Goal: Transaction & Acquisition: Book appointment/travel/reservation

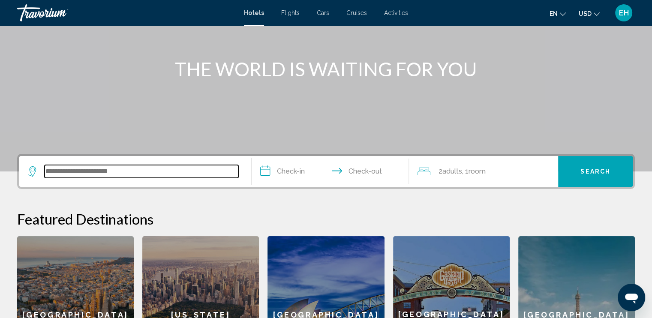
click at [61, 165] on input "Search widget" at bounding box center [142, 171] width 194 height 13
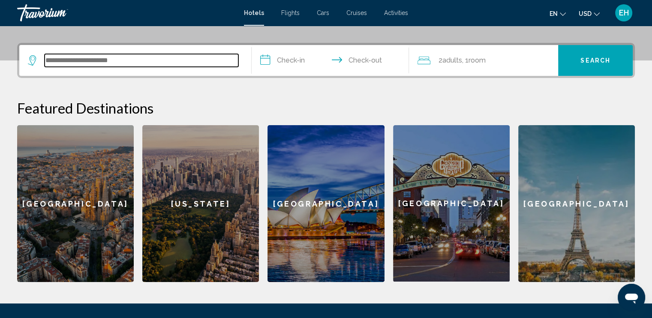
scroll to position [198, 0]
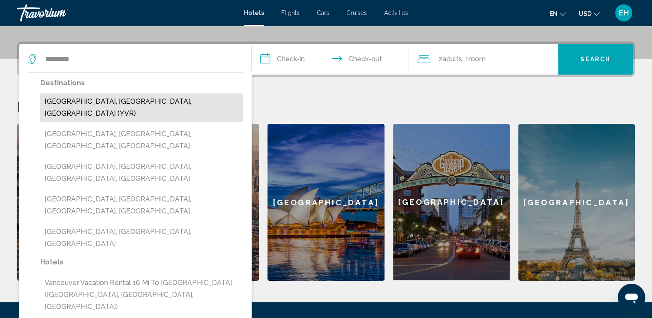
click at [113, 93] on button "[GEOGRAPHIC_DATA], [GEOGRAPHIC_DATA], [GEOGRAPHIC_DATA] (YVR)" at bounding box center [141, 107] width 203 height 28
type input "**********"
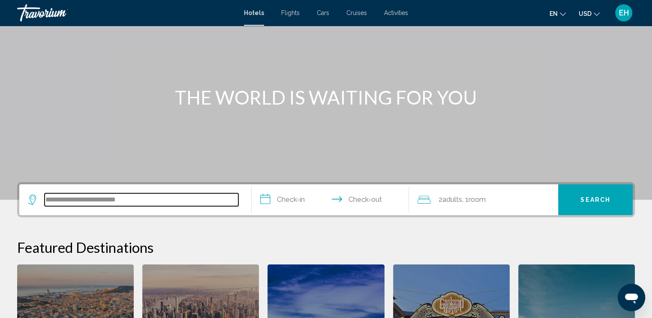
scroll to position [27, 0]
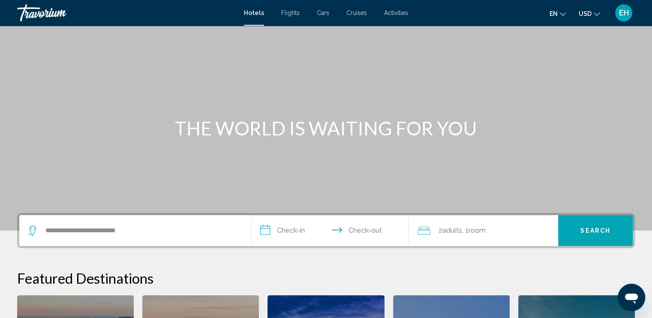
click at [288, 10] on span "Flights" at bounding box center [290, 12] width 18 height 7
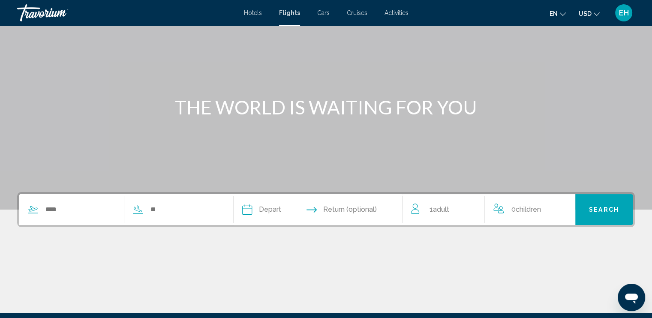
scroll to position [86, 0]
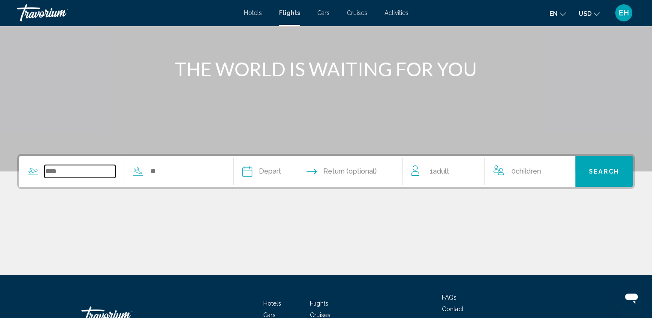
click at [84, 165] on input "Search widget" at bounding box center [80, 171] width 71 height 13
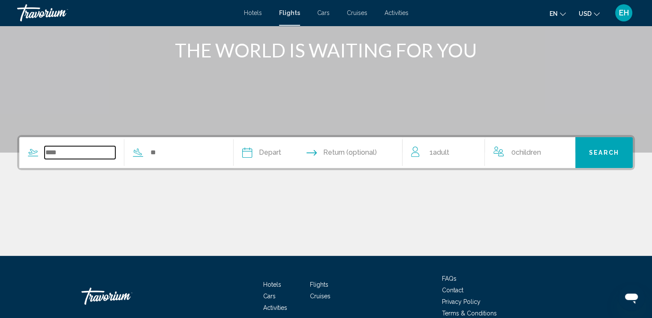
scroll to position [118, 0]
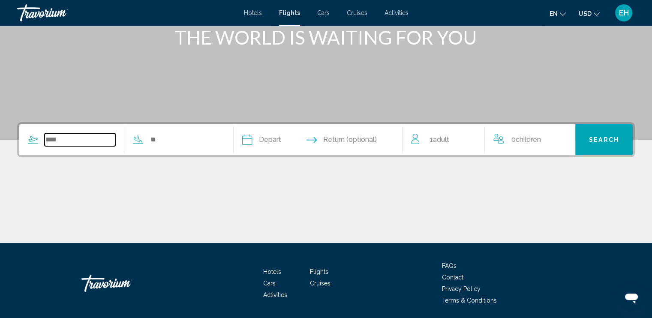
click at [81, 133] on input "Search widget" at bounding box center [80, 139] width 71 height 13
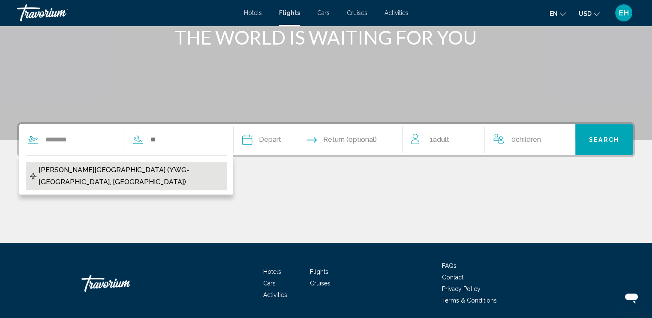
click at [106, 164] on span "[PERSON_NAME][GEOGRAPHIC_DATA] (YWG-[GEOGRAPHIC_DATA], [GEOGRAPHIC_DATA])" at bounding box center [131, 176] width 184 height 24
type input "**********"
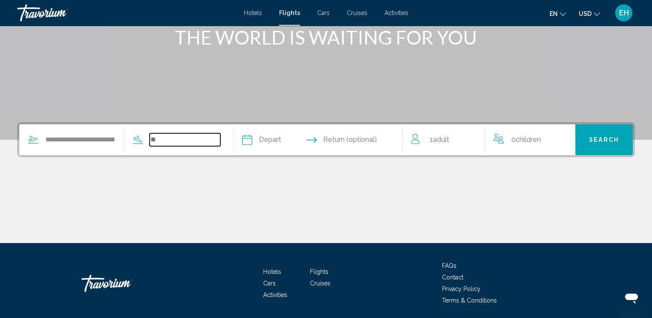
click at [171, 133] on input "Search widget" at bounding box center [185, 139] width 71 height 13
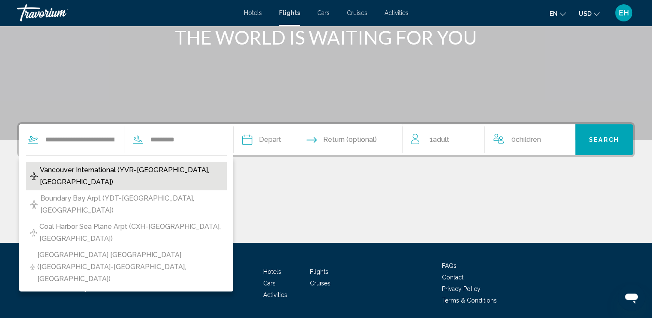
click at [190, 164] on span "Vancouver International (YVR-[GEOGRAPHIC_DATA], [GEOGRAPHIC_DATA])" at bounding box center [131, 176] width 183 height 24
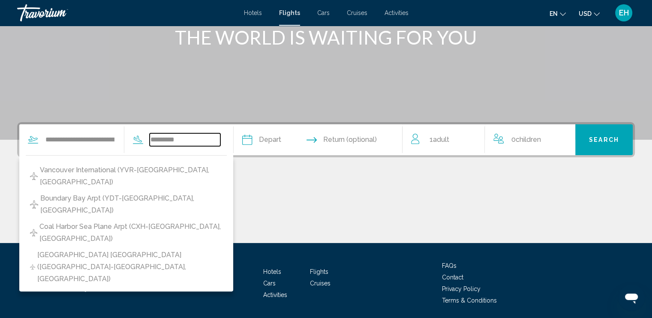
type input "**********"
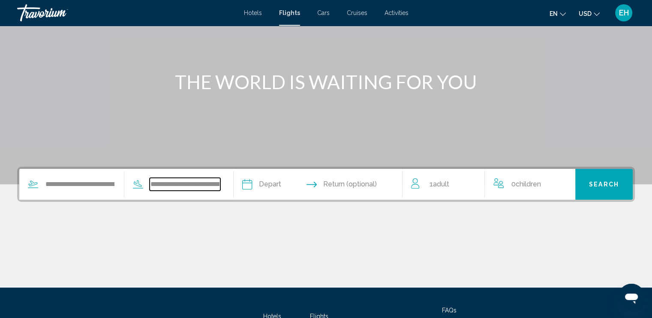
scroll to position [75, 0]
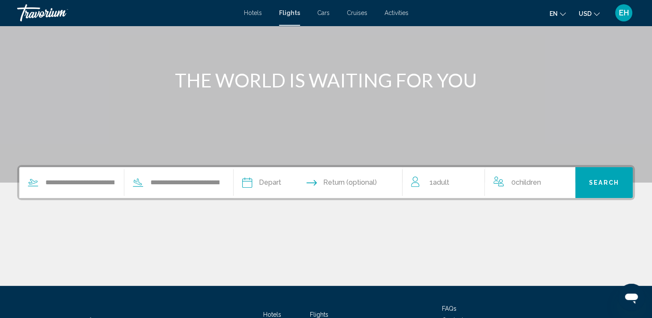
click at [275, 167] on input "Depart date" at bounding box center [282, 183] width 84 height 33
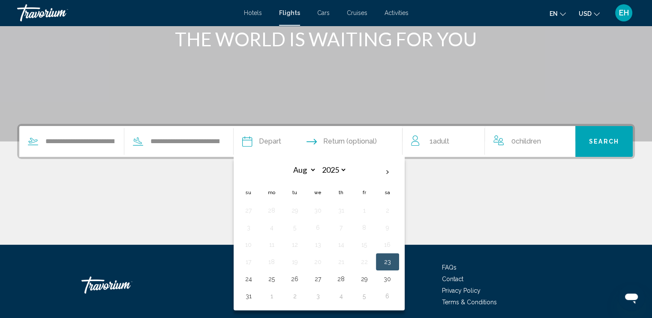
scroll to position [118, 0]
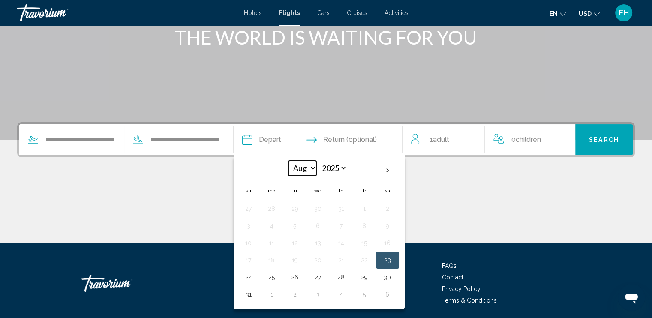
click at [313, 161] on select "*** *** *** *** *** *** *** *** *** *** *** ***" at bounding box center [303, 168] width 28 height 15
click at [385, 161] on th "Next month" at bounding box center [387, 170] width 23 height 19
click at [252, 161] on th "Previous month" at bounding box center [248, 170] width 23 height 19
select select "*"
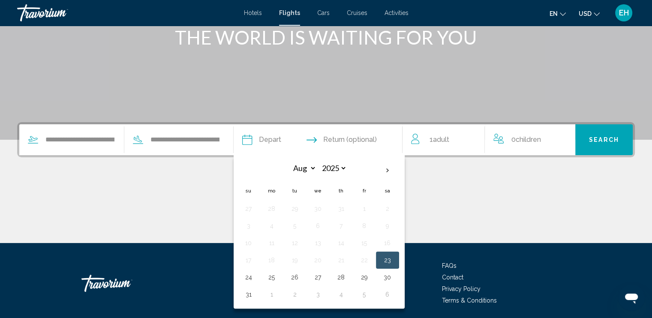
click at [384, 254] on button "23" at bounding box center [388, 260] width 14 height 12
type input "**********"
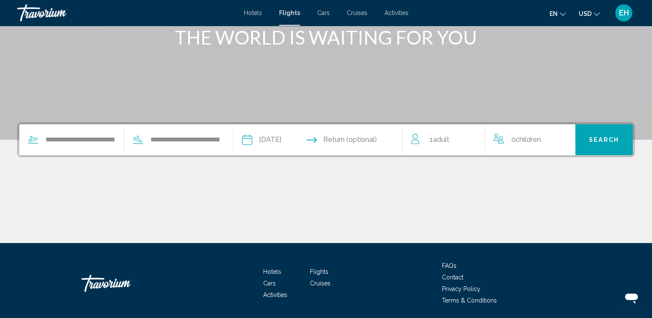
click at [449, 134] on div "1 Adult Adults" at bounding box center [447, 140] width 73 height 12
click at [474, 133] on icon "Increment adults" at bounding box center [472, 138] width 8 height 10
click at [597, 137] on span "Search" at bounding box center [604, 140] width 30 height 7
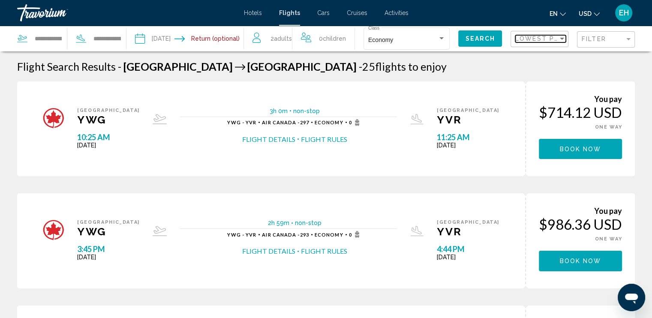
click at [542, 39] on span "Lowest Price" at bounding box center [543, 38] width 55 height 7
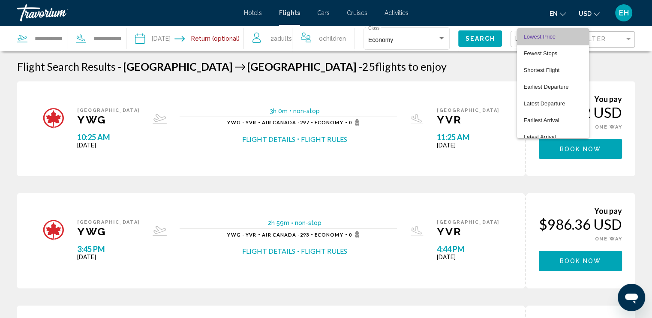
click at [547, 36] on span "Lowest Price" at bounding box center [540, 36] width 32 height 6
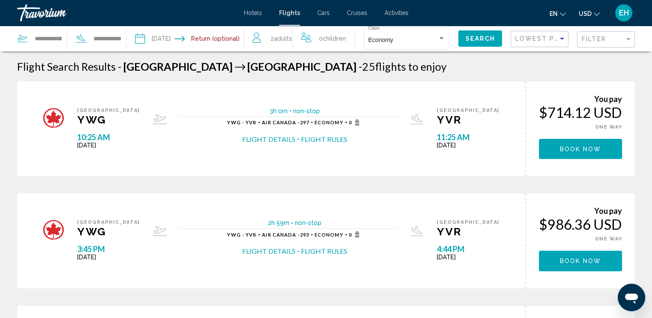
click at [490, 35] on span "Search" at bounding box center [480, 38] width 30 height 7
click at [176, 37] on input "Depart date: Aug 23, 2025" at bounding box center [162, 40] width 58 height 28
